Goal: Complete application form

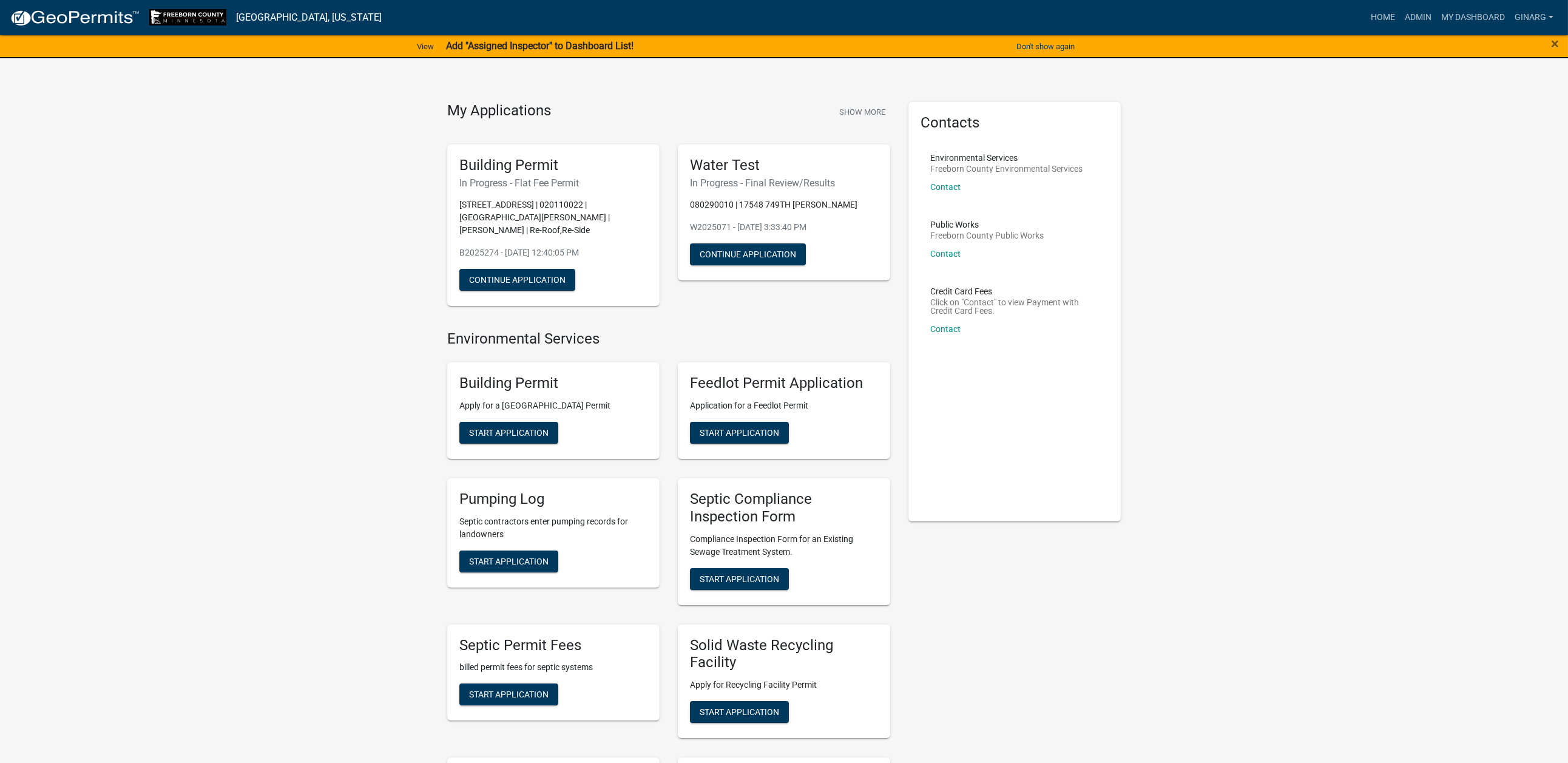
scroll to position [182, 0]
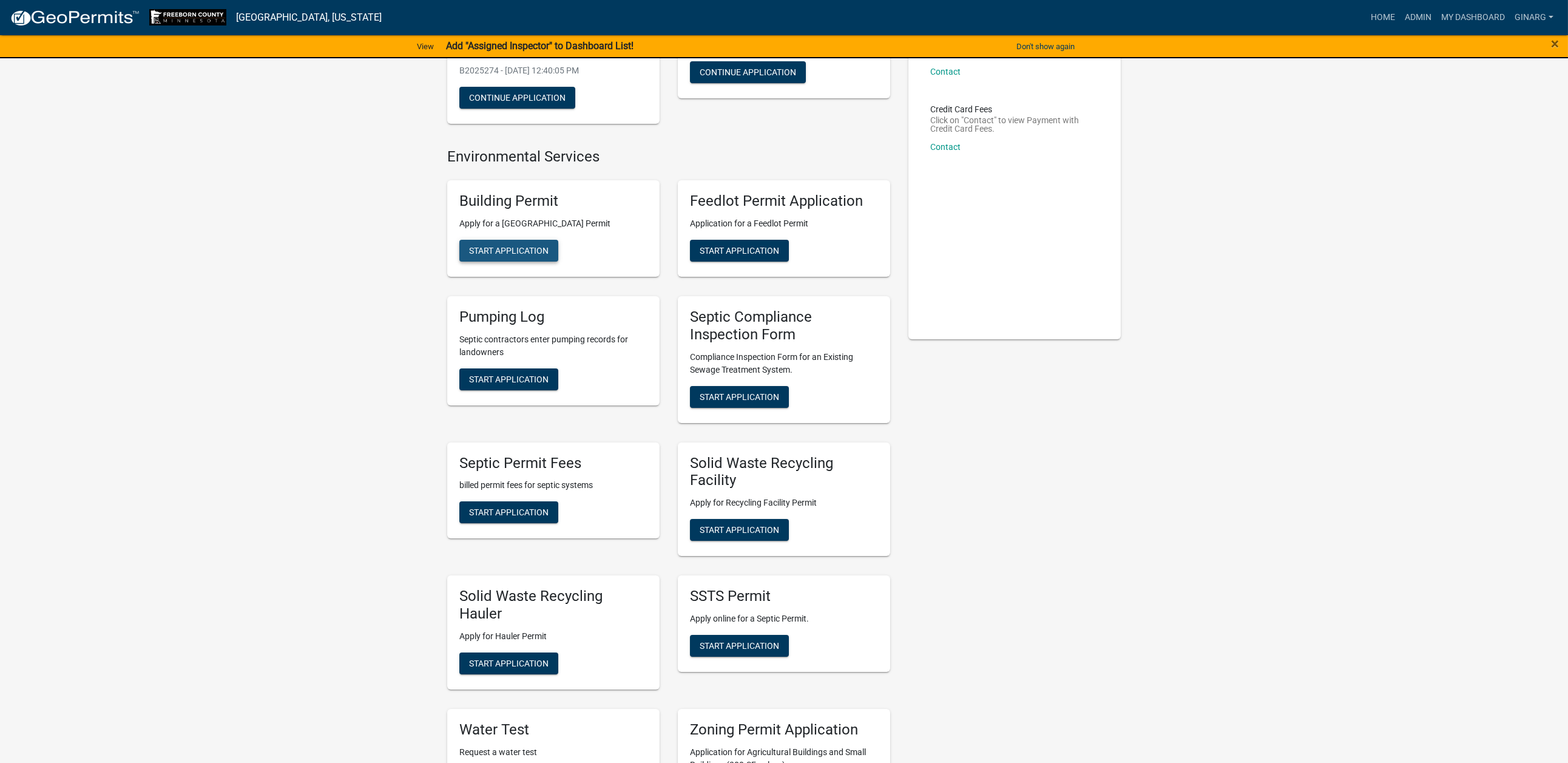
click at [537, 255] on span "Start Application" at bounding box center [509, 251] width 79 height 10
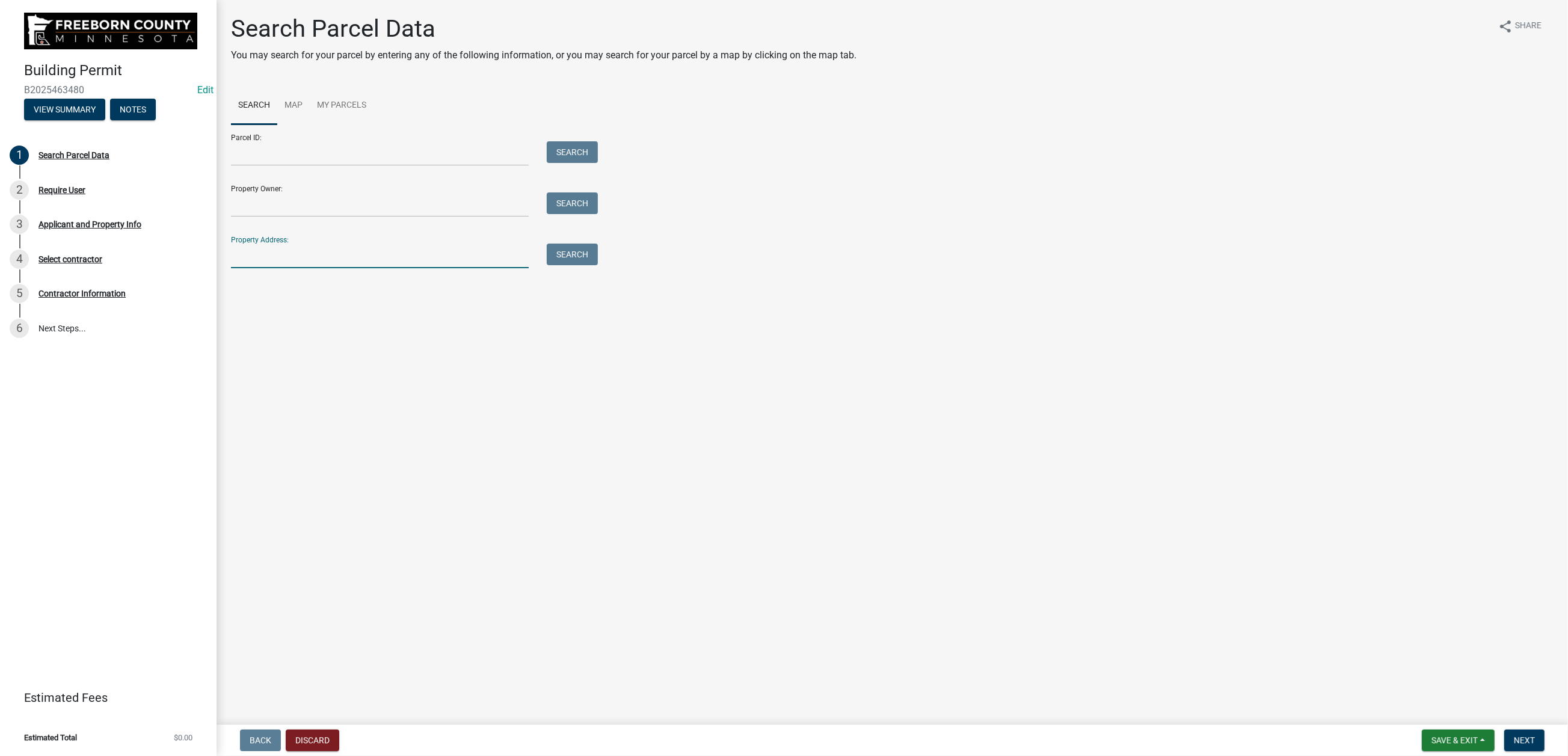
drag, startPoint x: 262, startPoint y: 390, endPoint x: 244, endPoint y: 386, distance: 18.4
click at [262, 268] on input "Property Address:" at bounding box center [380, 256] width 298 height 25
click at [296, 268] on input "Property Address:" at bounding box center [380, 256] width 298 height 25
type input "7"
click at [339, 732] on button "Discard" at bounding box center [312, 740] width 53 height 22
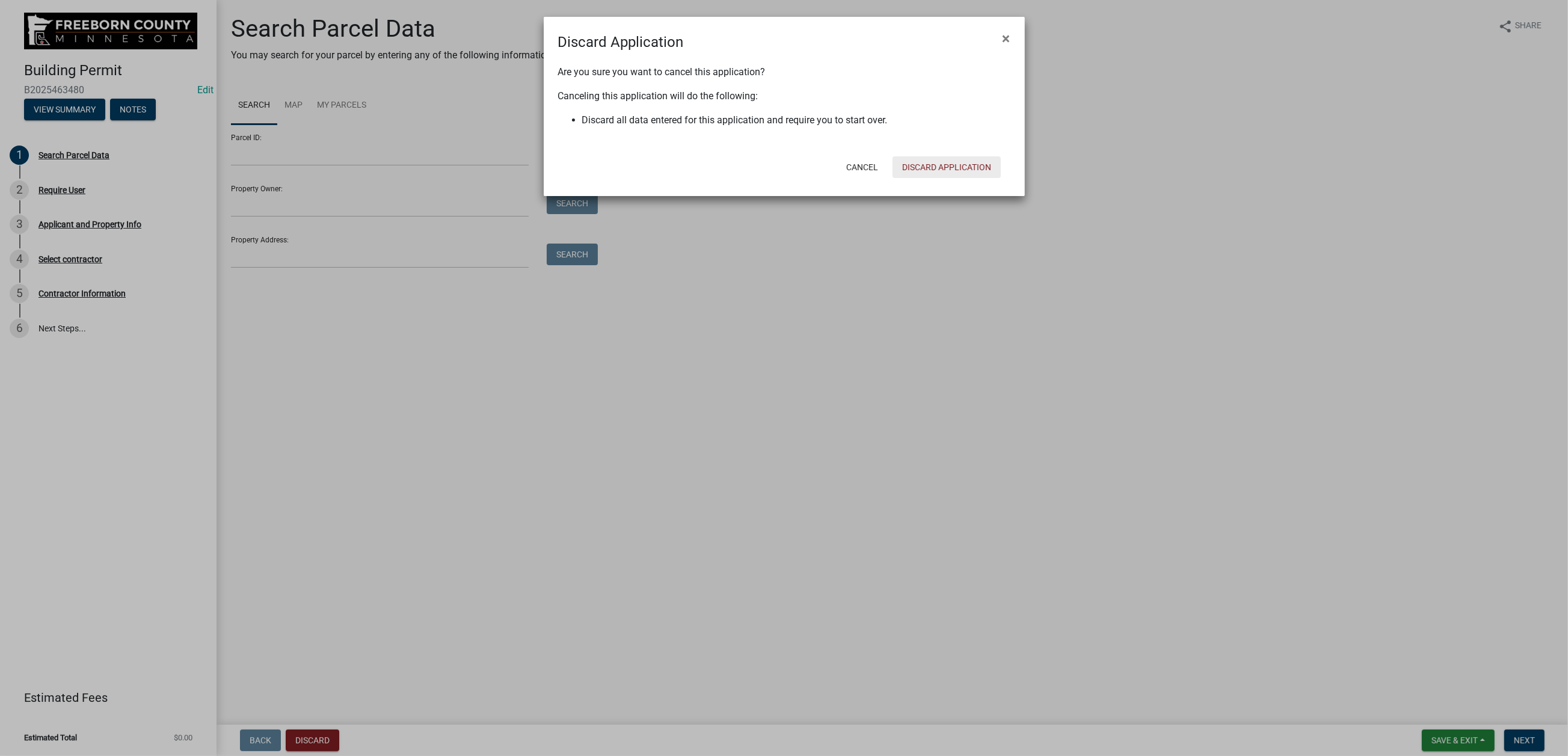
click at [910, 178] on button "Discard Application" at bounding box center [947, 167] width 108 height 22
